Goal: Information Seeking & Learning: Learn about a topic

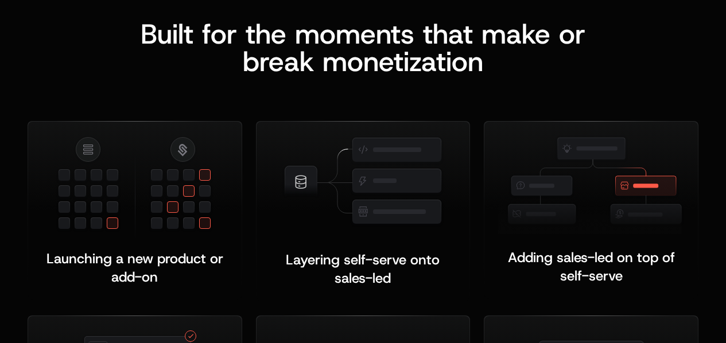
click at [401, 75] on div "Launching a new product or add-on ﻿ Layering self-serve onto sales-led ﻿ ﻿ Addi…" at bounding box center [363, 288] width 671 height 427
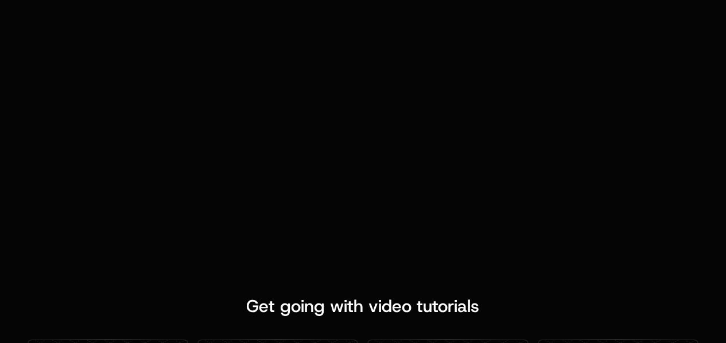
scroll to position [5134, 0]
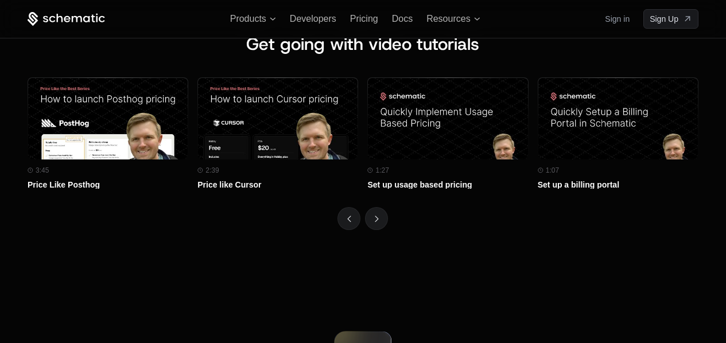
click at [382, 207] on div at bounding box center [363, 218] width 671 height 23
click at [380, 207] on button "Next" at bounding box center [376, 218] width 23 height 23
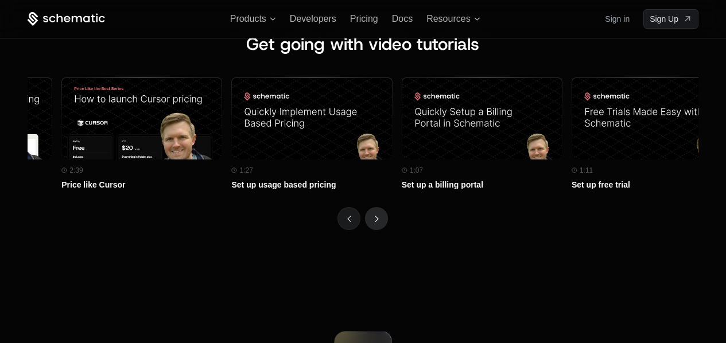
click at [380, 207] on button "Next" at bounding box center [376, 218] width 23 height 23
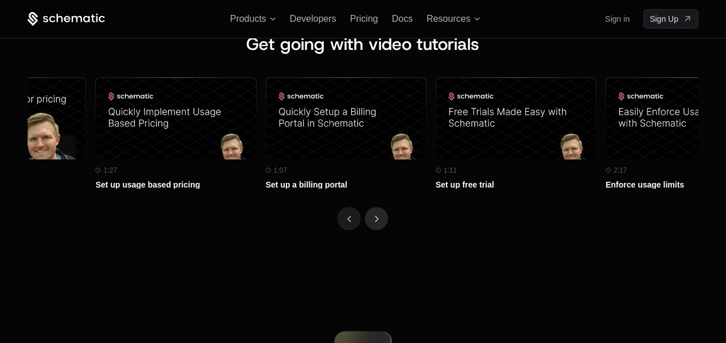
click at [380, 207] on button "Next" at bounding box center [376, 218] width 23 height 23
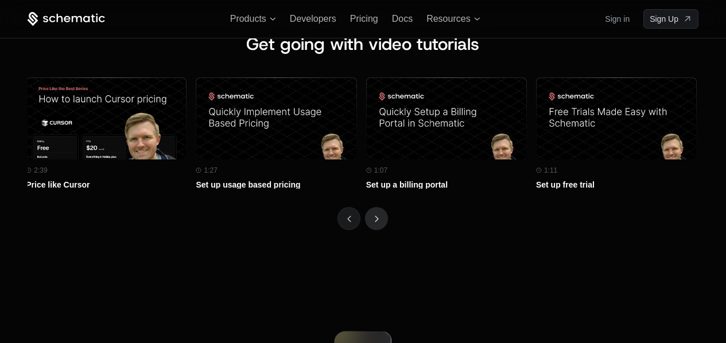
click at [380, 207] on button "Next" at bounding box center [376, 218] width 23 height 23
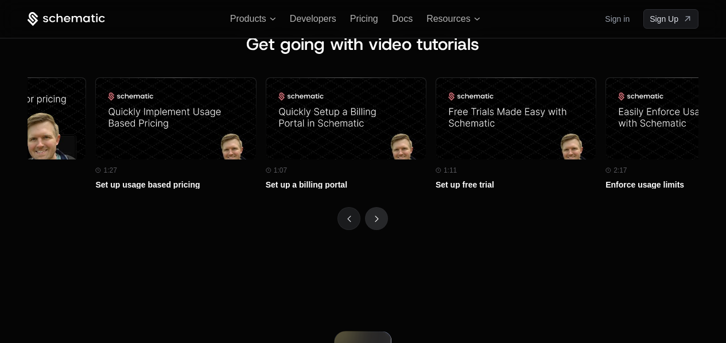
click at [380, 207] on button "Next" at bounding box center [376, 218] width 23 height 23
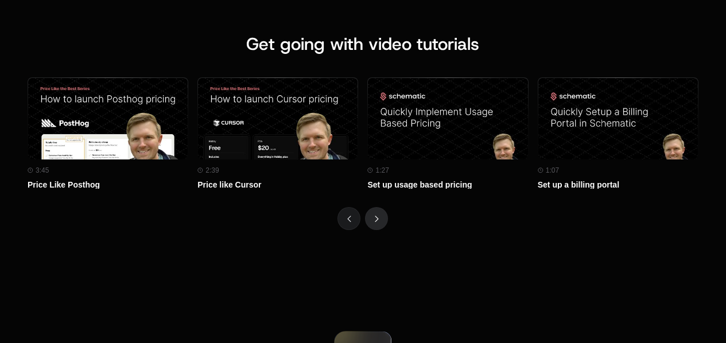
scroll to position [5317, 0]
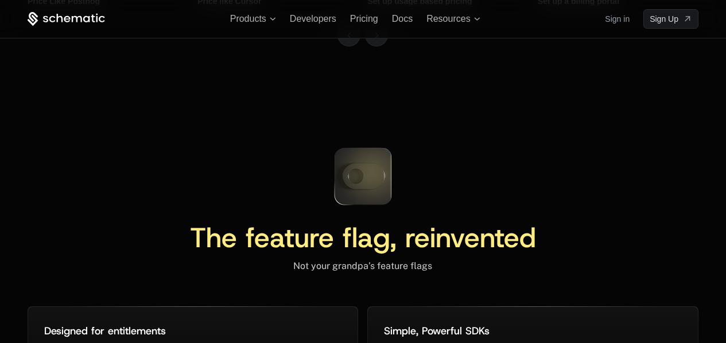
click at [355, 138] on icon at bounding box center [363, 176] width 76 height 76
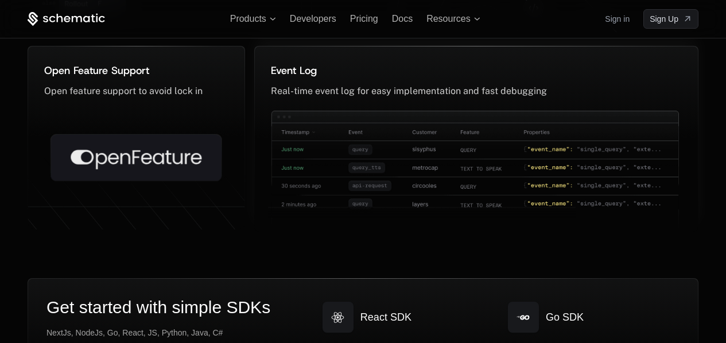
scroll to position [5908, 0]
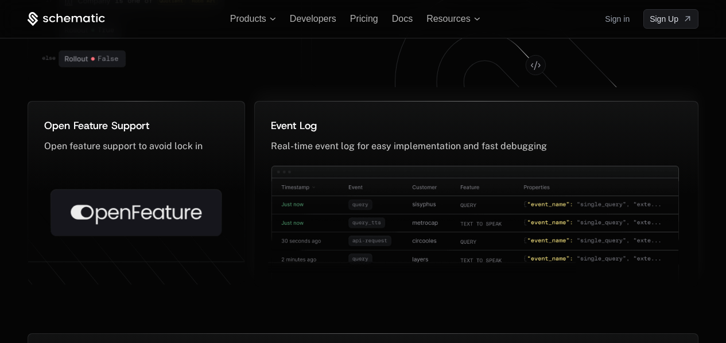
click at [283, 166] on img at bounding box center [473, 241] width 411 height 150
click at [416, 166] on img at bounding box center [473, 241] width 411 height 150
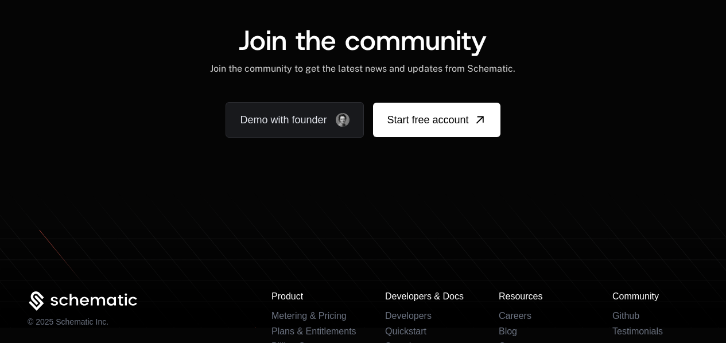
scroll to position [7259, 0]
